Goal: Information Seeking & Learning: Learn about a topic

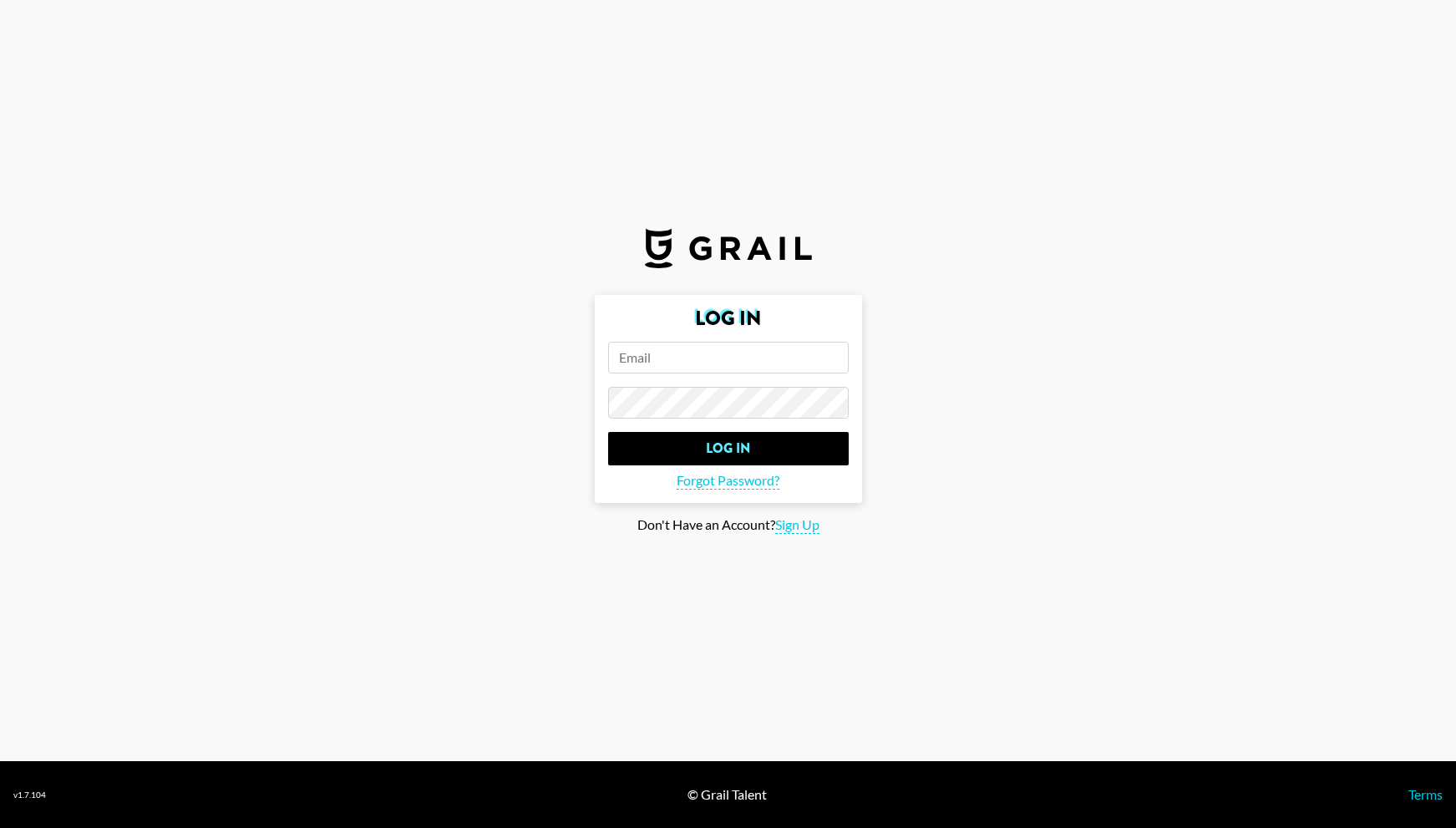
click at [797, 347] on input "email" at bounding box center [728, 357] width 240 height 32
type input "[PERSON_NAME][EMAIL_ADDRESS][PERSON_NAME][DOMAIN_NAME]"
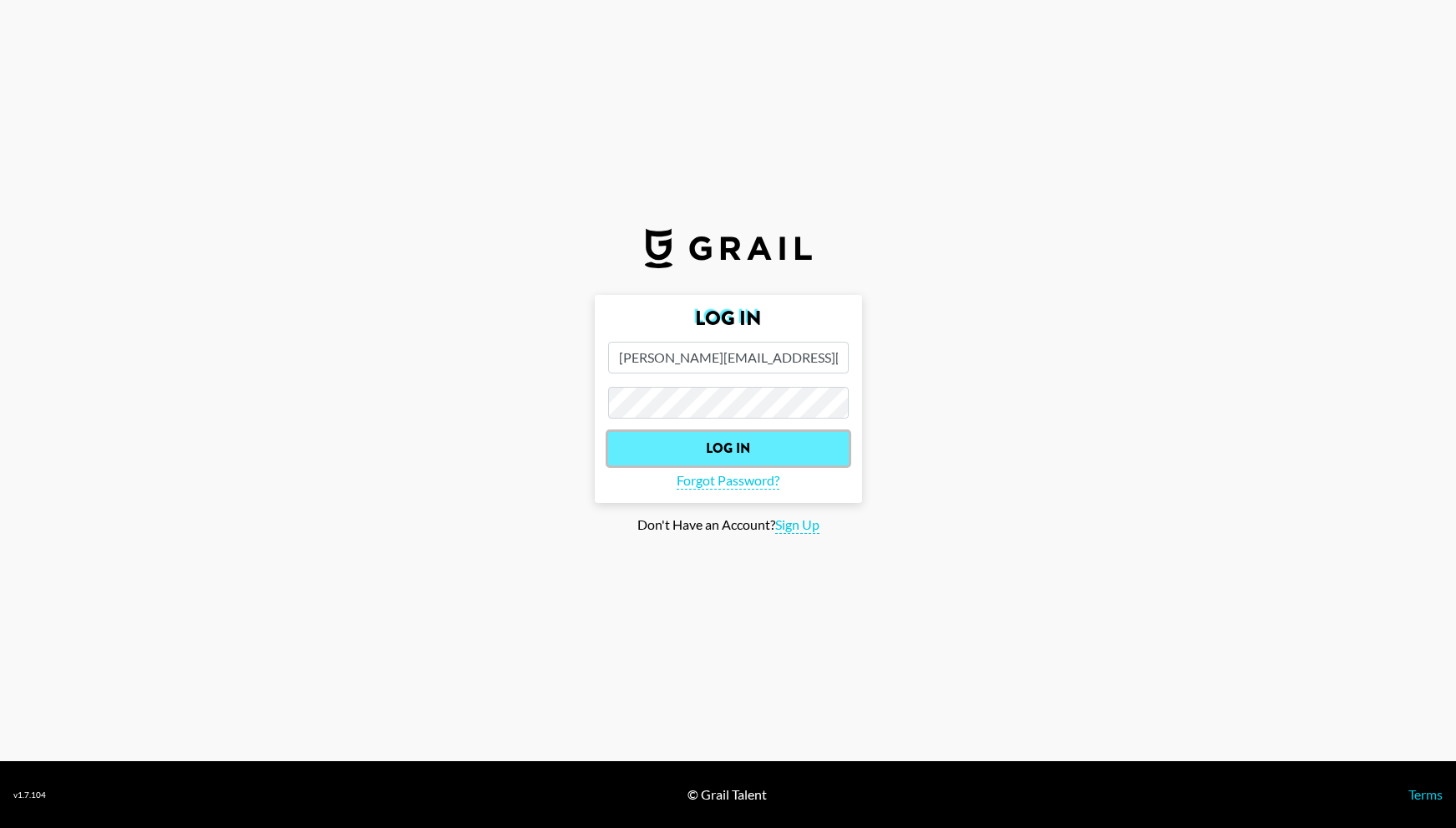
click at [743, 451] on input "Log In" at bounding box center [728, 449] width 240 height 33
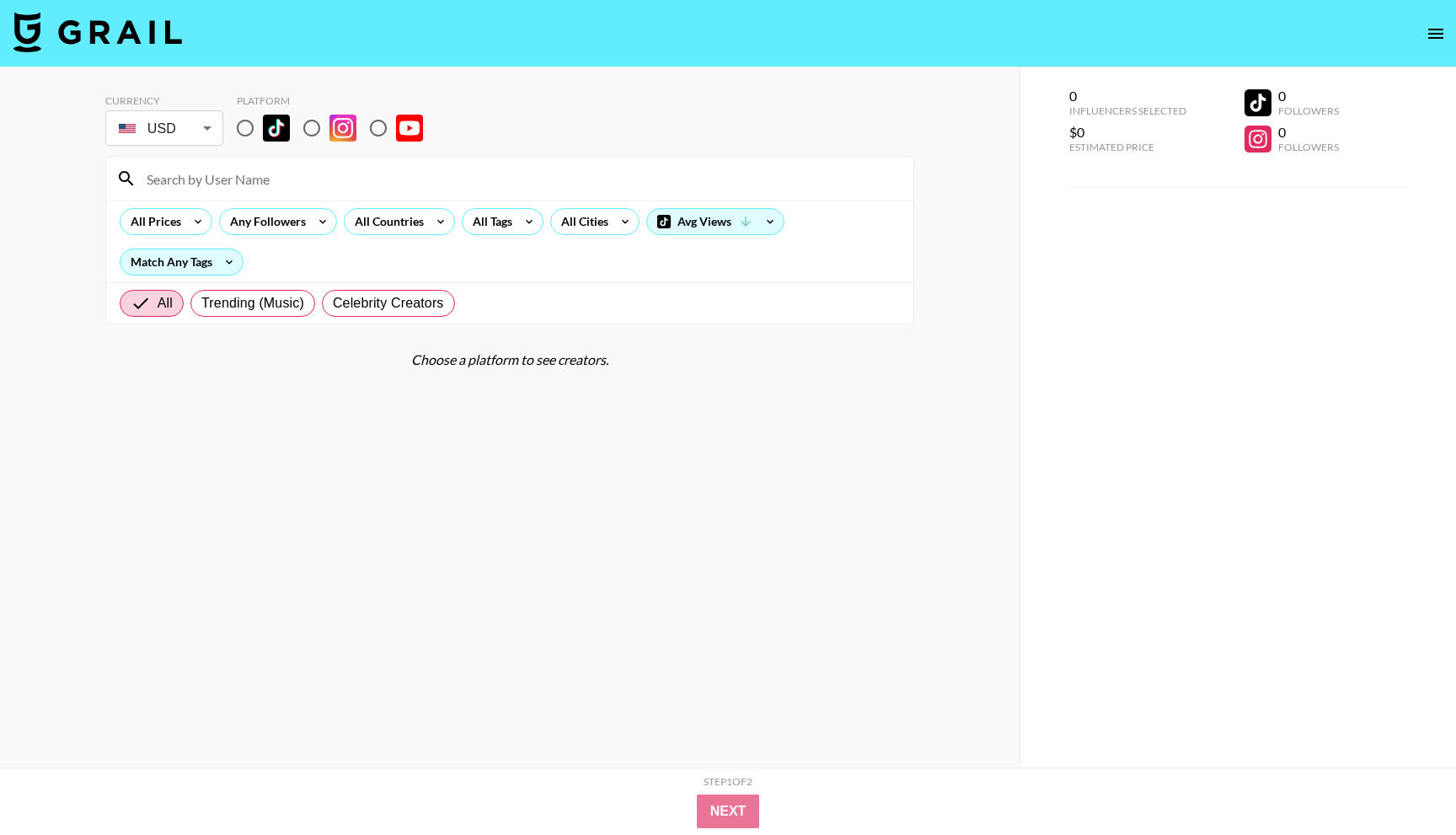
click at [243, 130] on input "radio" at bounding box center [245, 128] width 35 height 35
radio input "true"
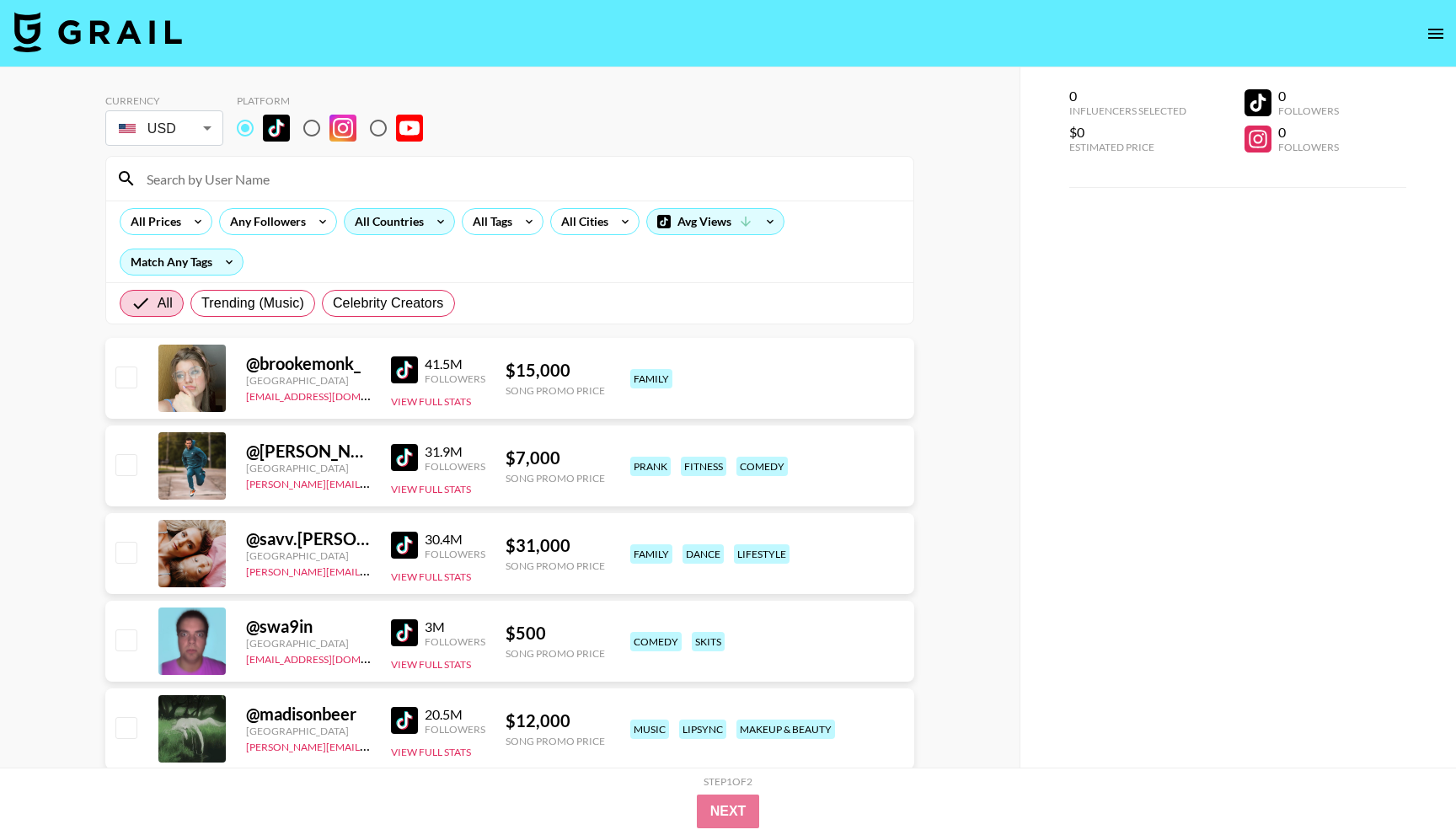
click at [409, 224] on div "All Countries" at bounding box center [386, 222] width 82 height 26
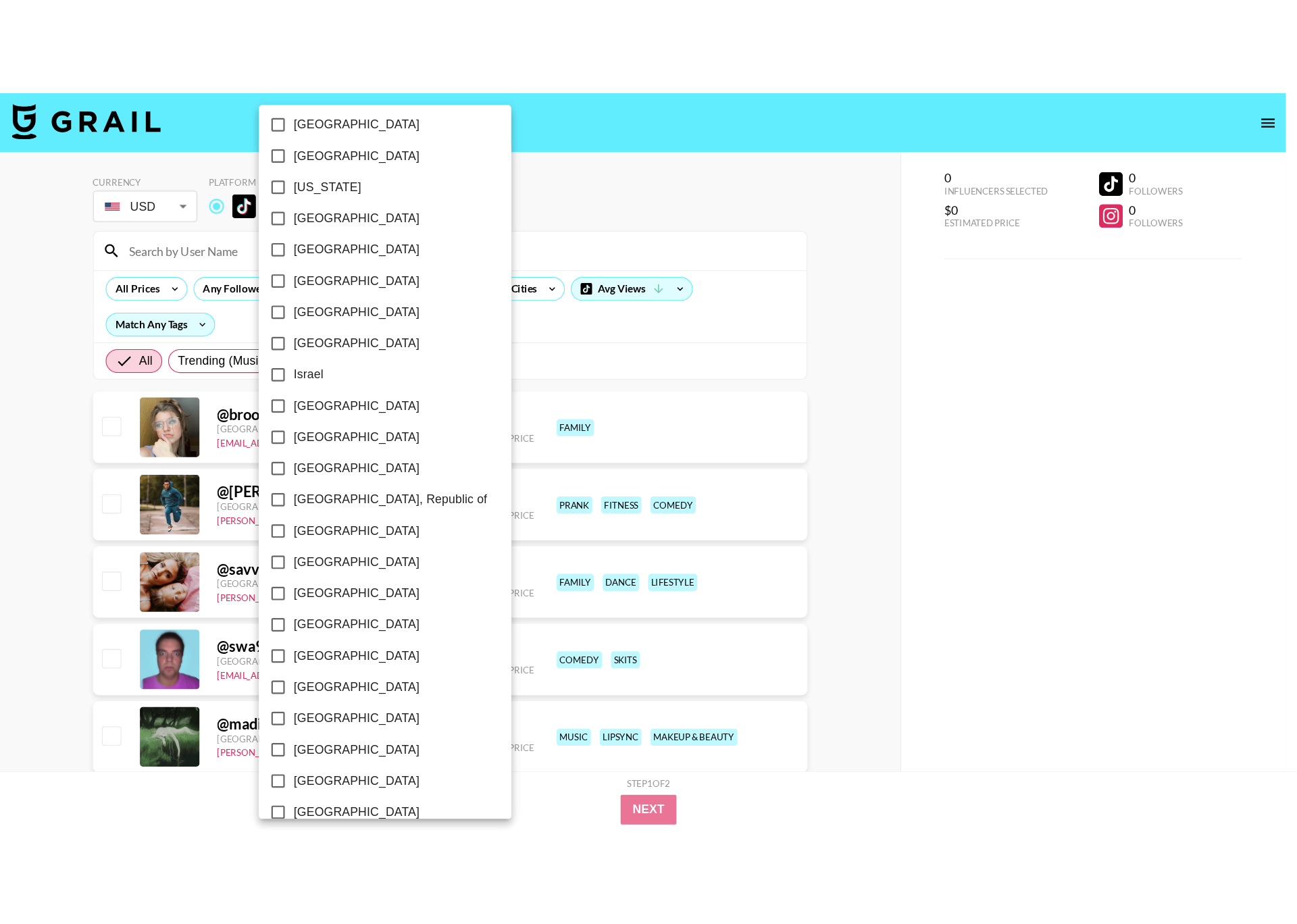
scroll to position [906, 0]
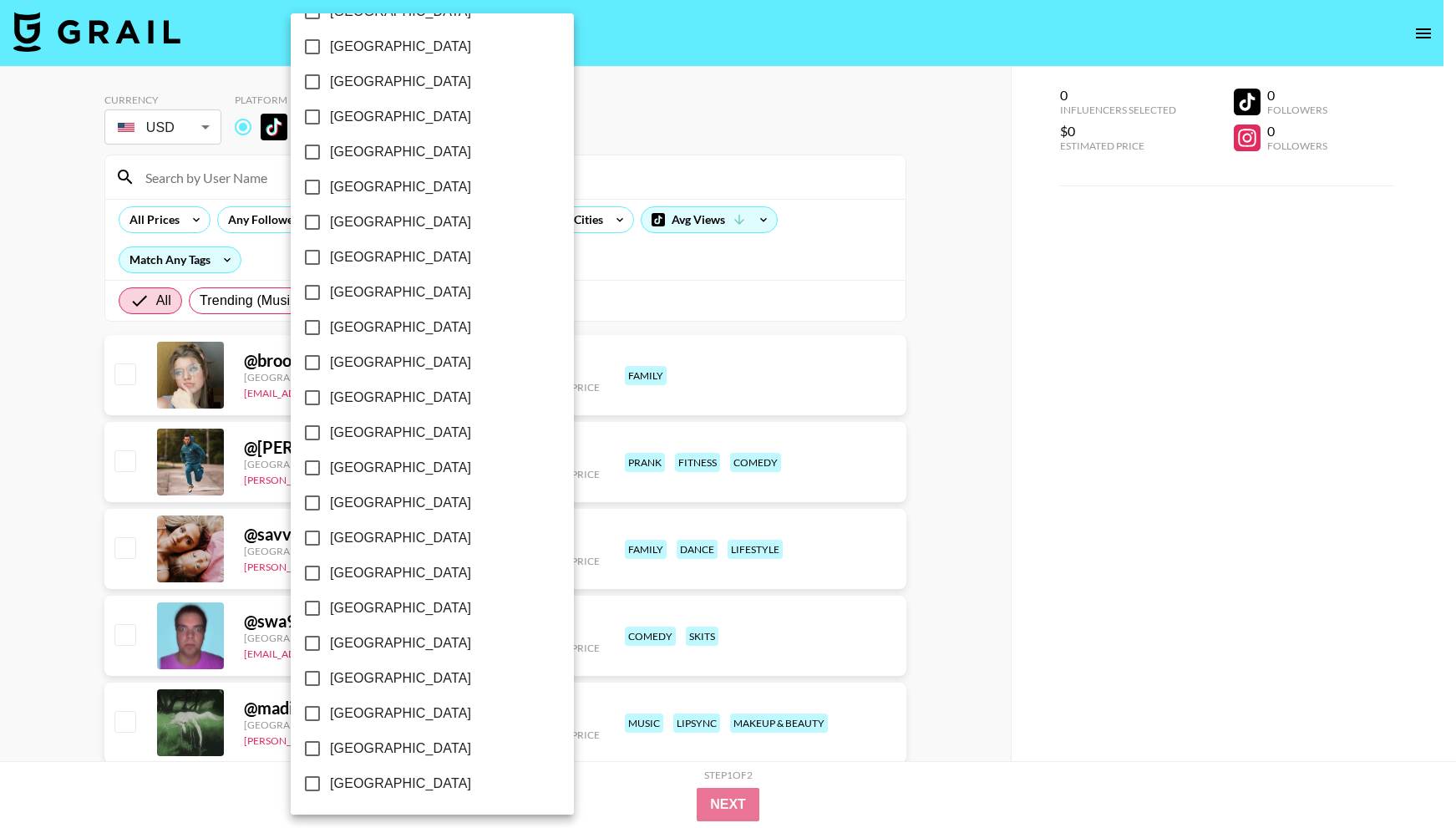
click at [314, 714] on input "[GEOGRAPHIC_DATA]" at bounding box center [312, 713] width 35 height 35
checkbox input "true"
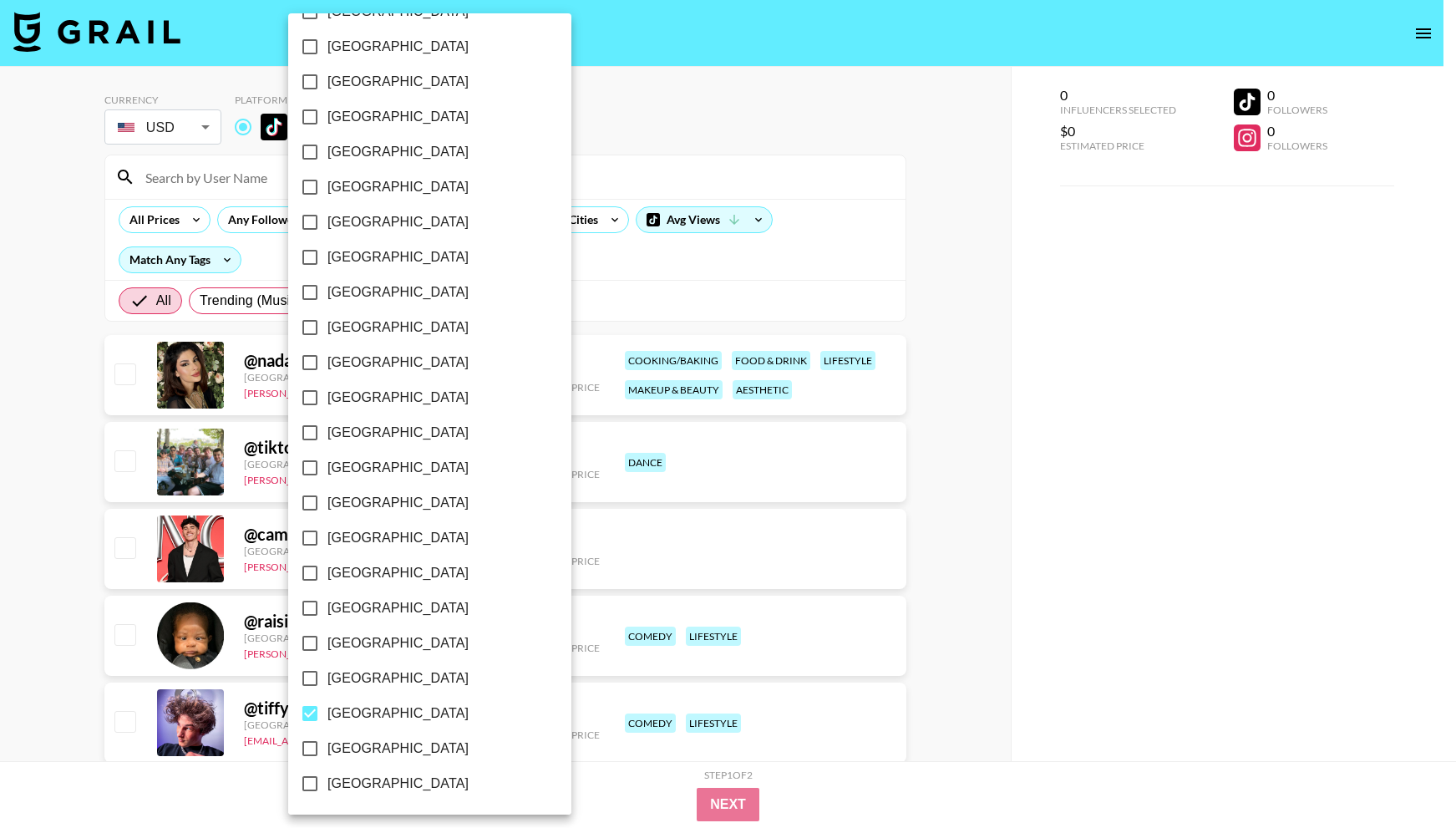
click at [984, 481] on div at bounding box center [728, 414] width 1456 height 828
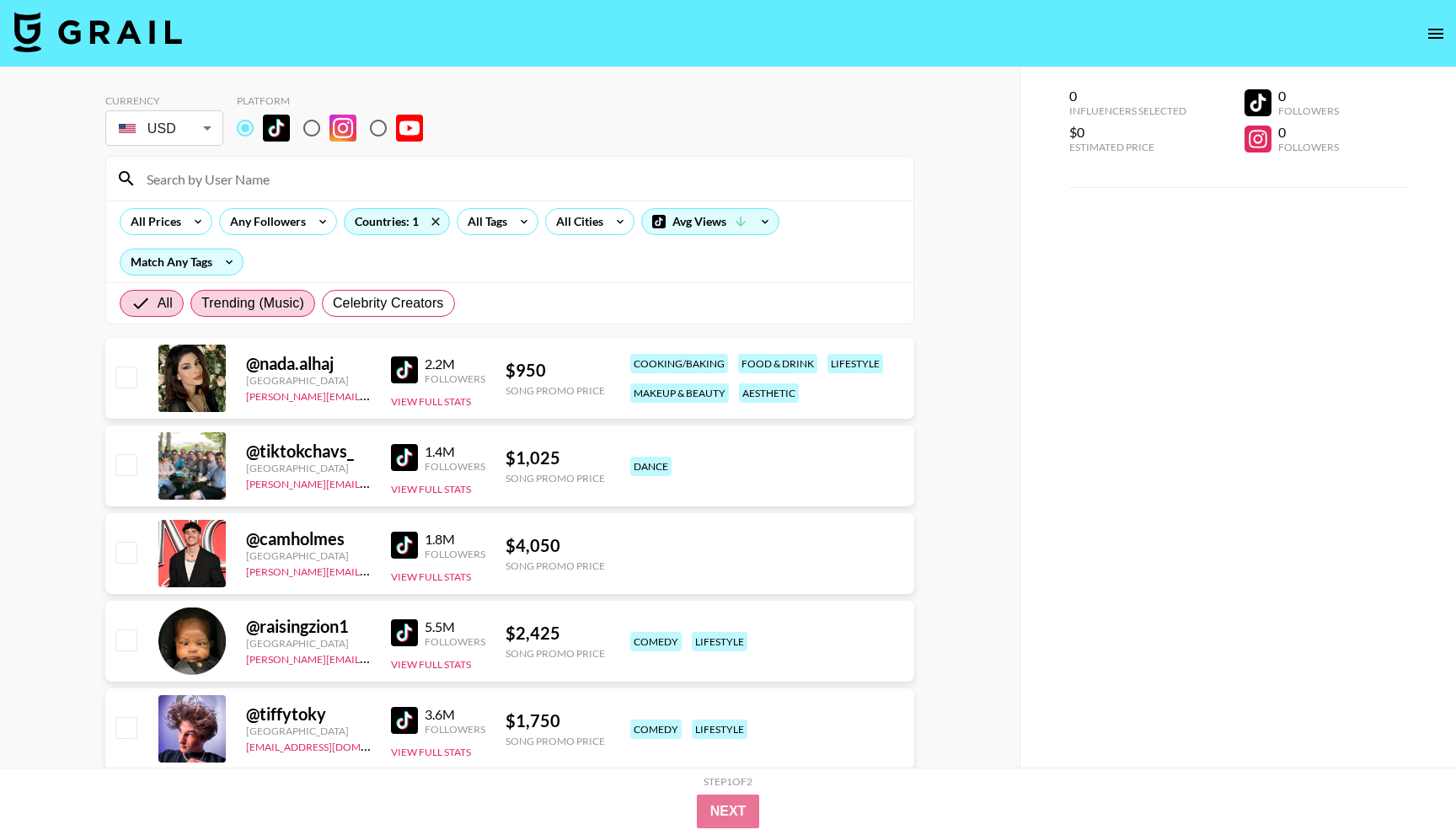
click at [265, 304] on span "Trending (Music)" at bounding box center [252, 303] width 103 height 21
click at [201, 303] on input "Trending (Music)" at bounding box center [201, 303] width 0 height 0
radio input "true"
